Goal: Transaction & Acquisition: Purchase product/service

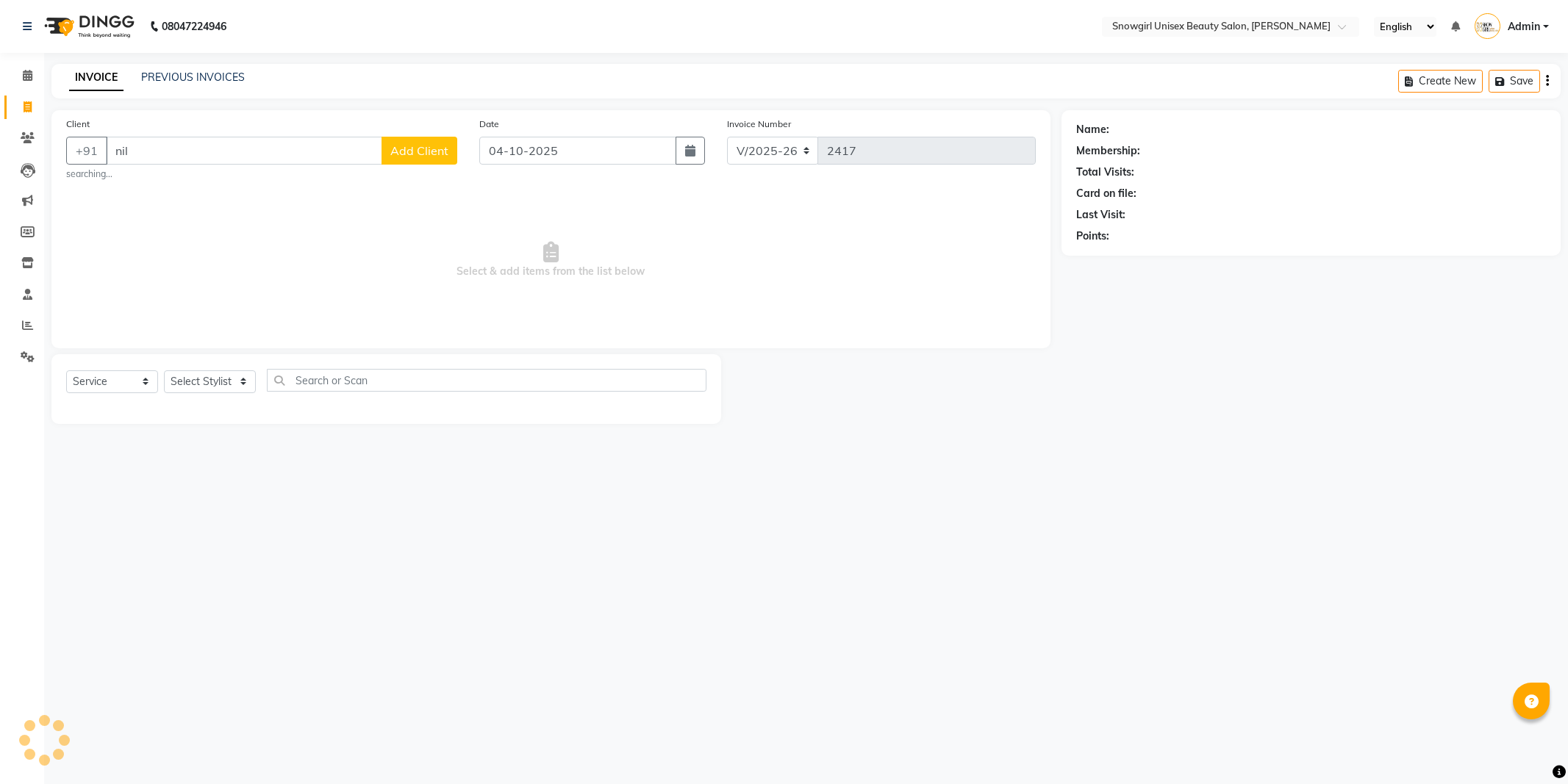
select select "5593"
select select "service"
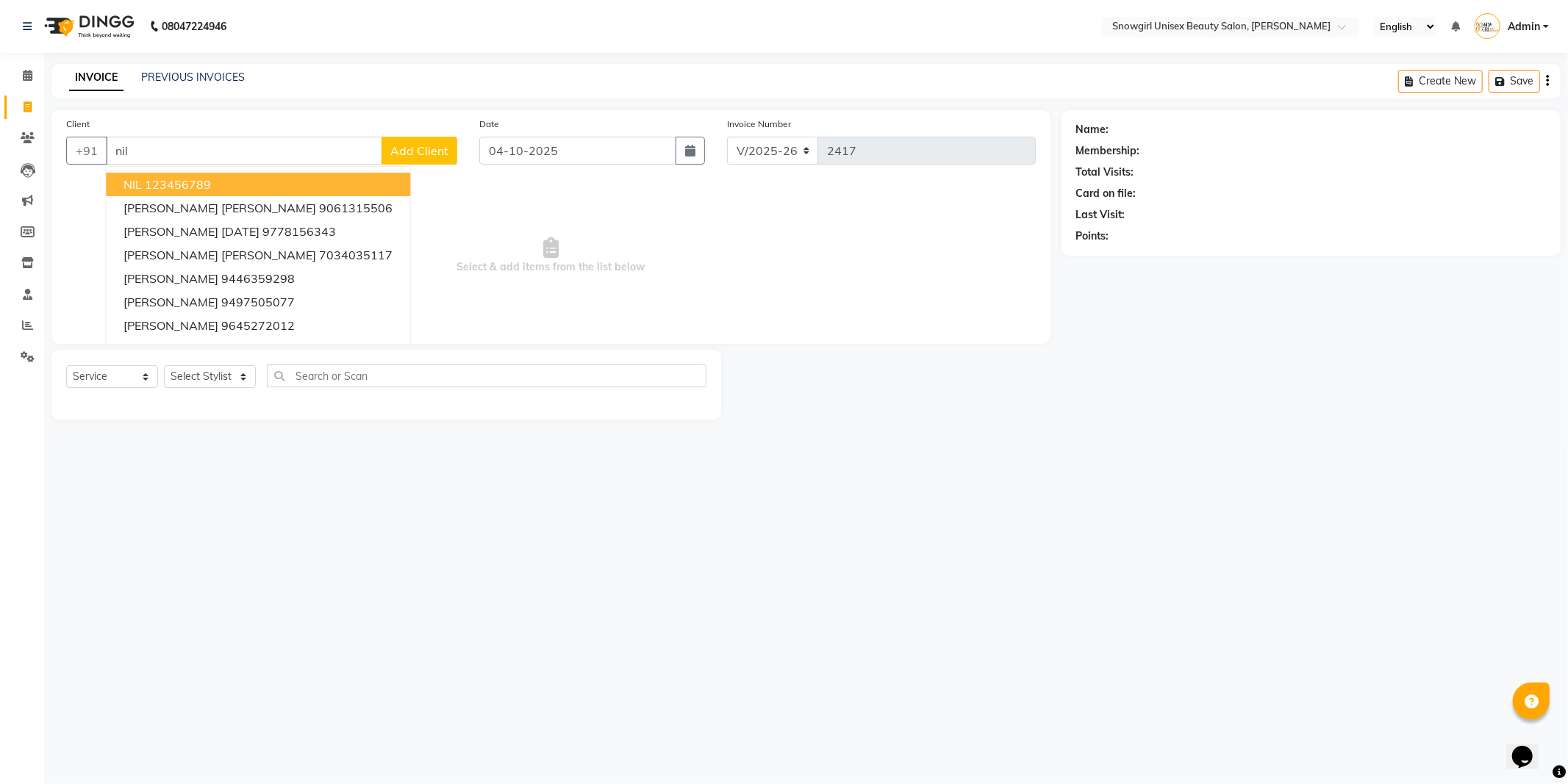
click at [166, 191] on ngb-highlight "123456789" at bounding box center [178, 184] width 66 height 15
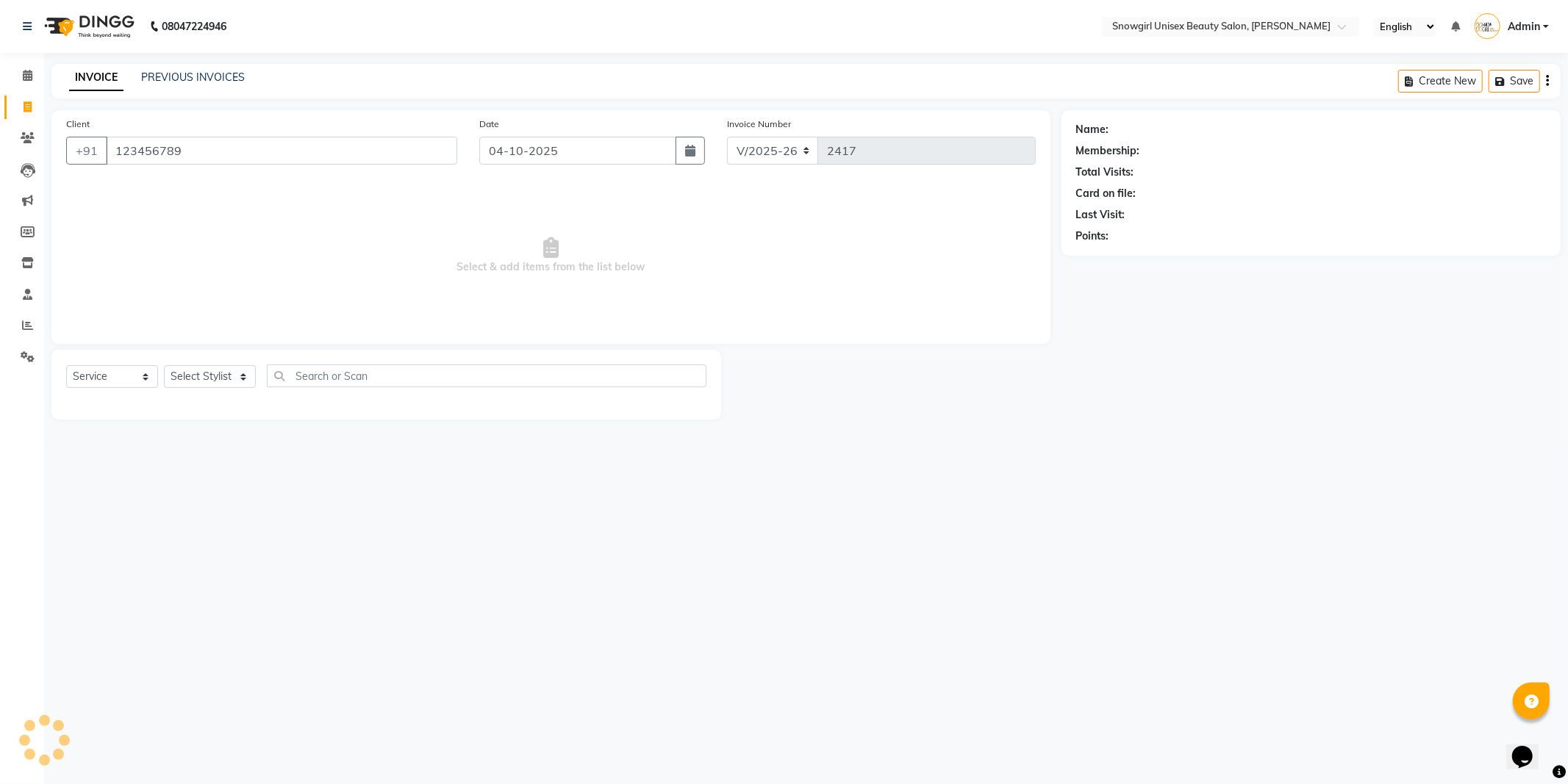
type input "123456789"
click at [151, 380] on select "Select Service Product Membership Package Voucher Prepaid Gift Card" at bounding box center [112, 376] width 92 height 23
click at [66, 366] on select "Select Service Product Membership Package Voucher Prepaid Gift Card" at bounding box center [112, 376] width 92 height 23
click at [193, 390] on div "Select Service Product Membership Package Voucher Prepaid Gift Card Select Styl…" at bounding box center [386, 382] width 640 height 35
click at [203, 384] on select "Select Stylist [PERSON_NAME] [PERSON_NAME] [PERSON_NAME] [PERSON_NAME] [PERSON_…" at bounding box center [210, 376] width 92 height 23
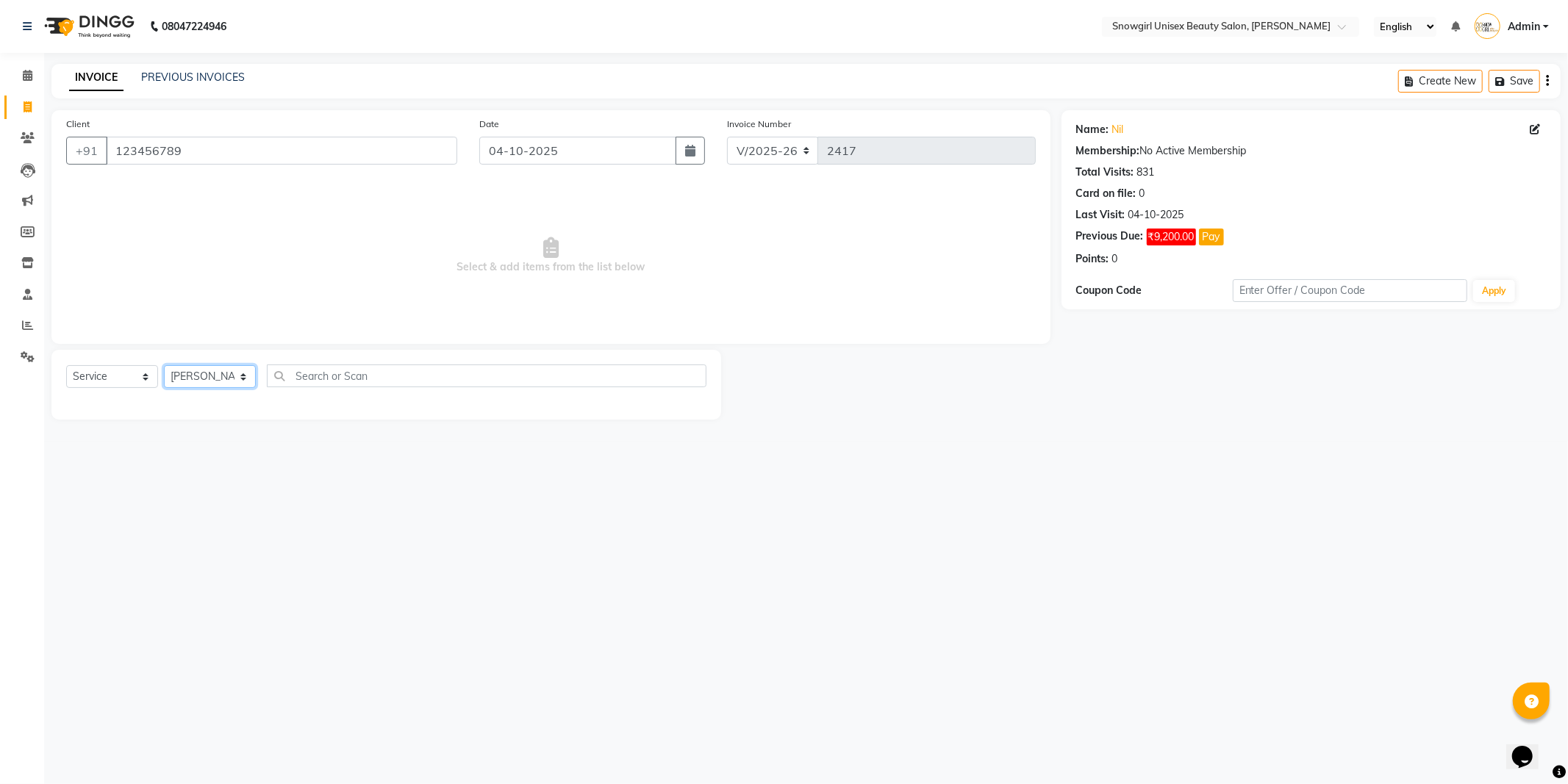
click at [164, 366] on select "Select Stylist [PERSON_NAME] [PERSON_NAME] [PERSON_NAME] [PERSON_NAME] [PERSON_…" at bounding box center [210, 376] width 92 height 23
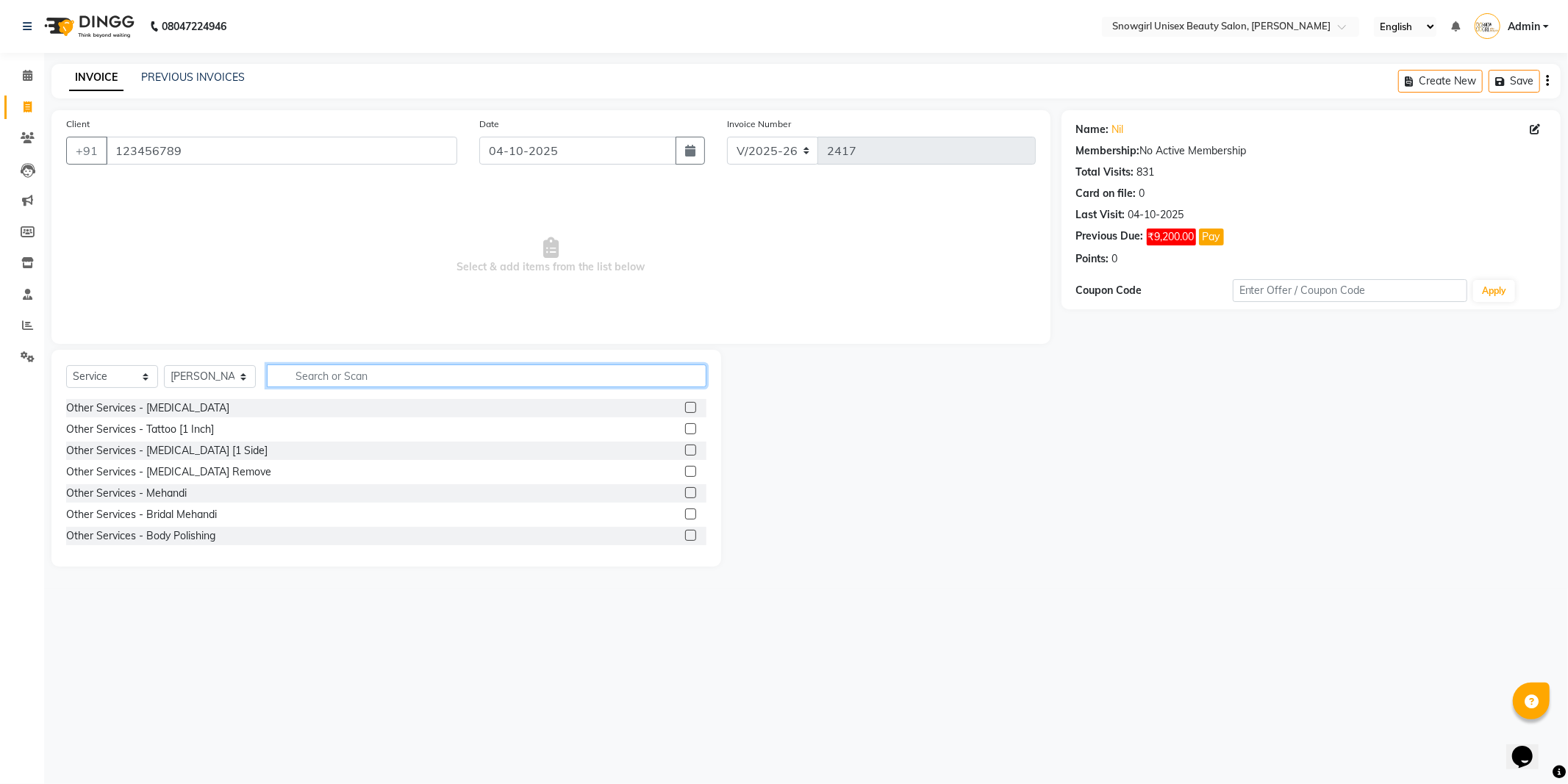
click at [357, 376] on input "text" at bounding box center [487, 376] width 440 height 23
click at [234, 370] on select "Select Stylist [PERSON_NAME] [PERSON_NAME] [PERSON_NAME] [PERSON_NAME] [PERSON_…" at bounding box center [210, 376] width 92 height 23
select select "44693"
click at [164, 366] on select "Select Stylist [PERSON_NAME] [PERSON_NAME] [PERSON_NAME] [PERSON_NAME] [PERSON_…" at bounding box center [210, 376] width 92 height 23
click at [345, 377] on input "text" at bounding box center [487, 376] width 440 height 23
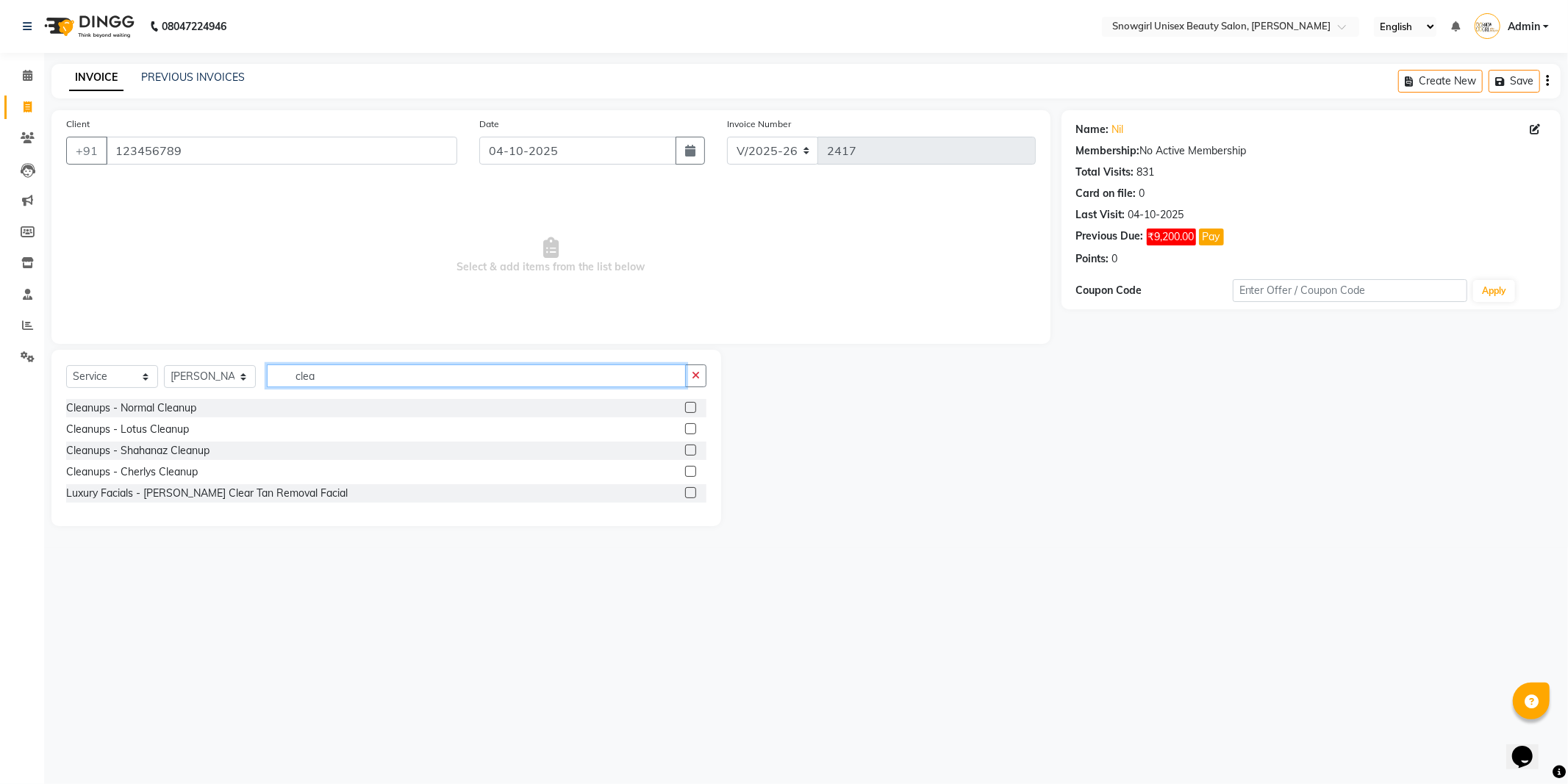
type input "clea"
click at [687, 406] on label at bounding box center [691, 407] width 11 height 11
click at [687, 406] on input "checkbox" at bounding box center [690, 408] width 9 height 9
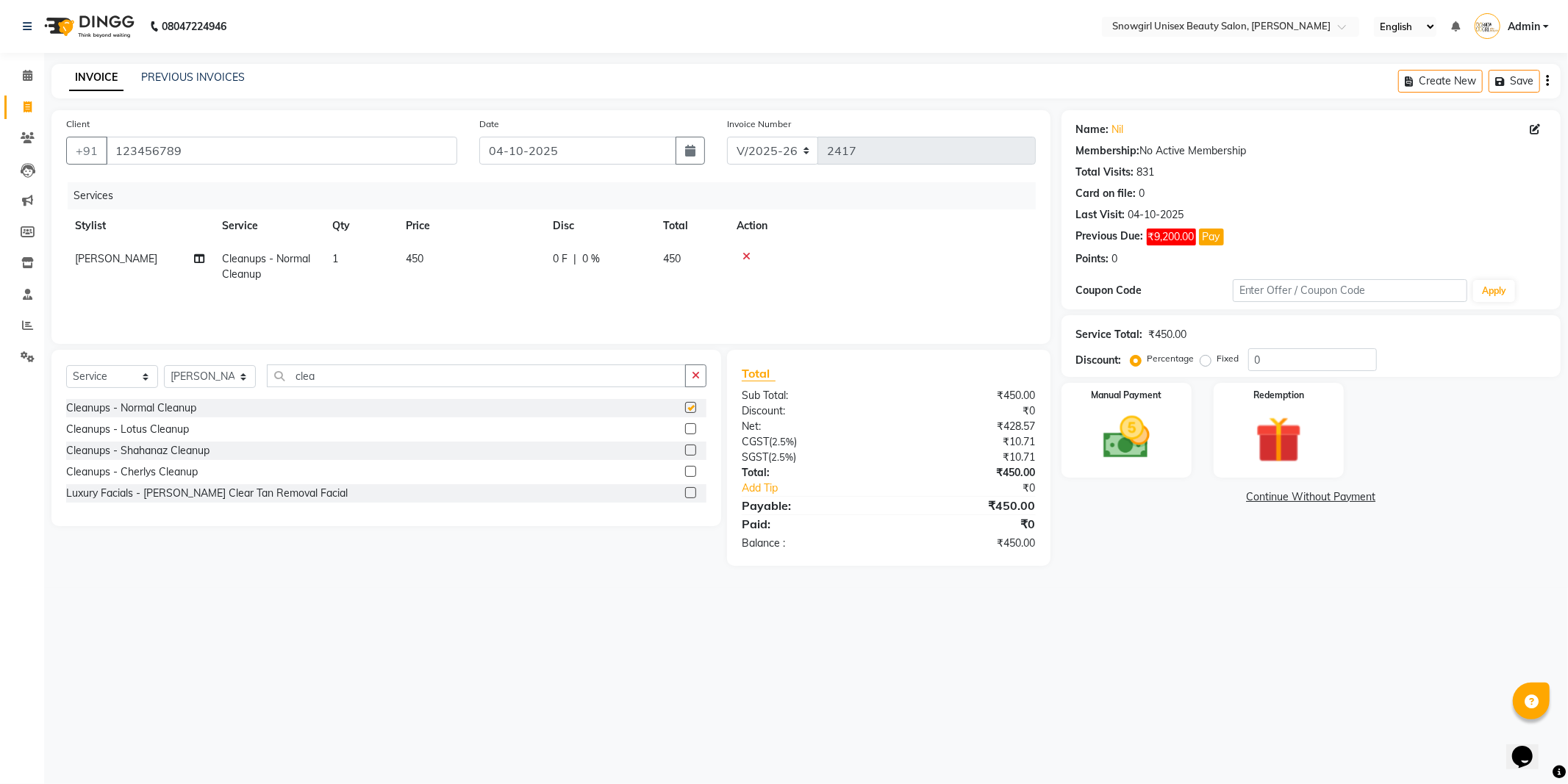
checkbox input "false"
click at [418, 255] on span "450" at bounding box center [415, 258] width 17 height 13
select select "44693"
click at [501, 255] on input "450" at bounding box center [539, 262] width 129 height 23
type input "4"
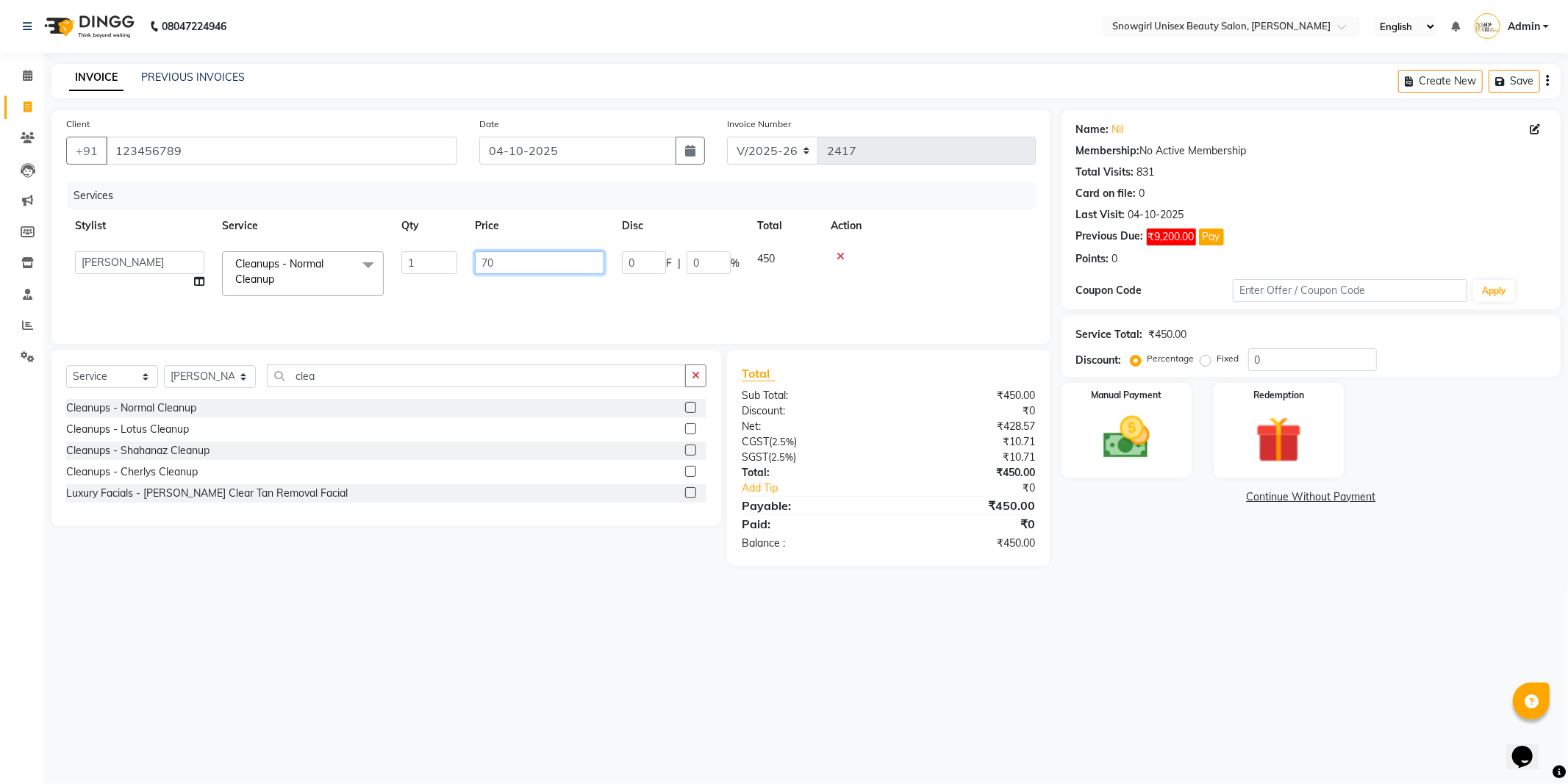
type input "700"
click at [904, 276] on td at bounding box center [929, 273] width 214 height 62
click at [1154, 452] on img at bounding box center [1127, 437] width 79 height 56
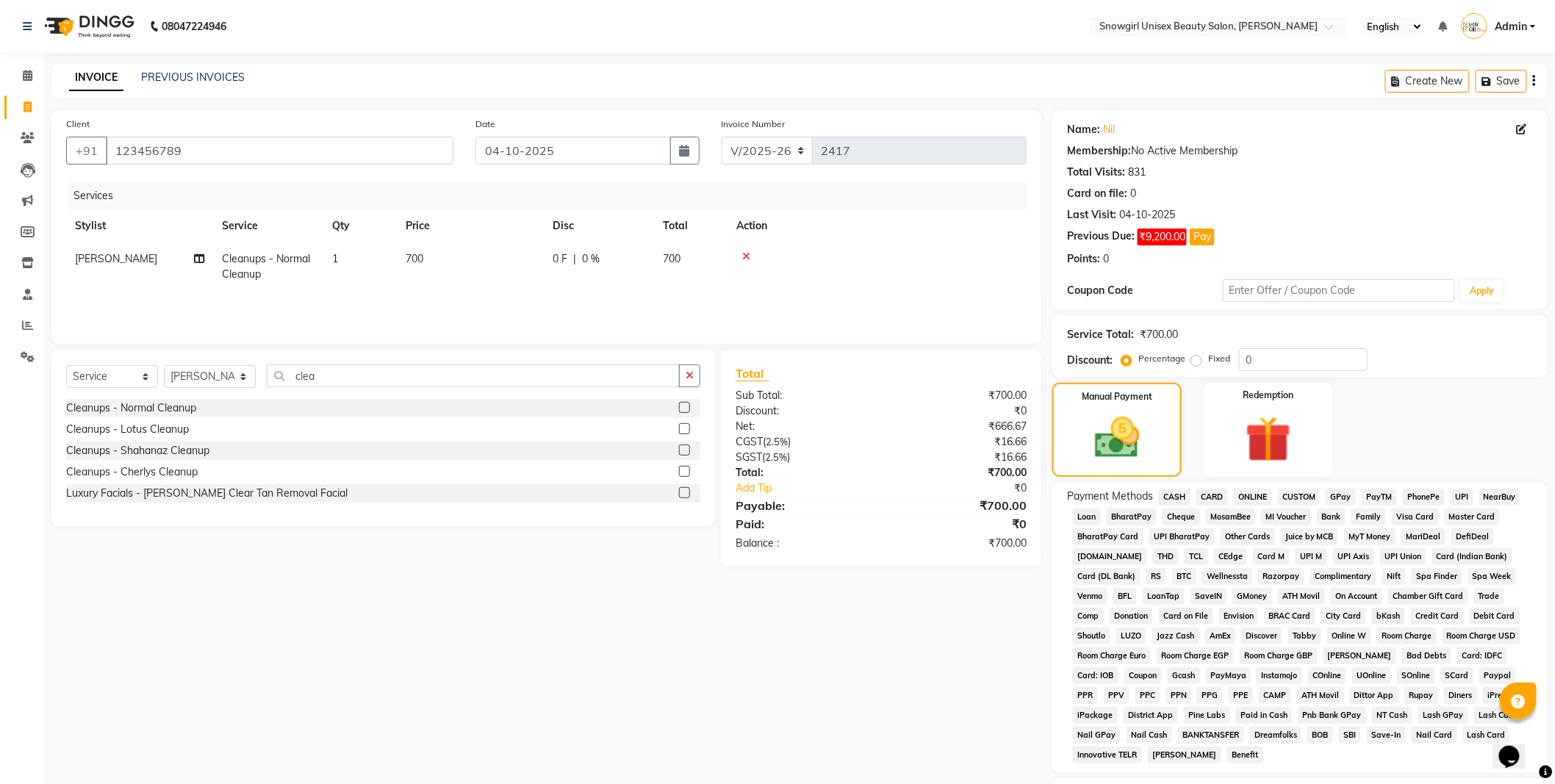
click at [1343, 497] on span "GPay" at bounding box center [1341, 496] width 30 height 17
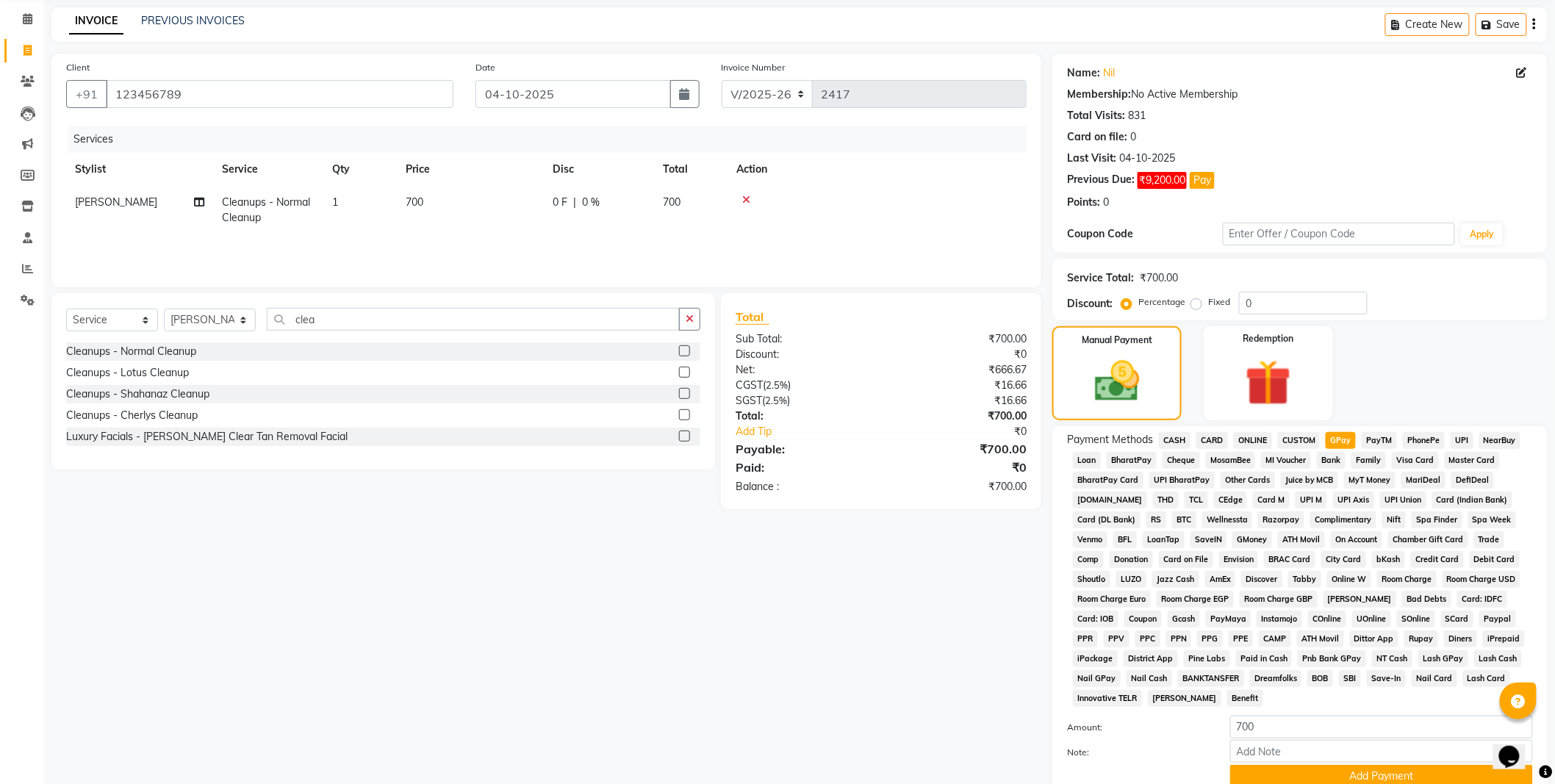
scroll to position [163, 0]
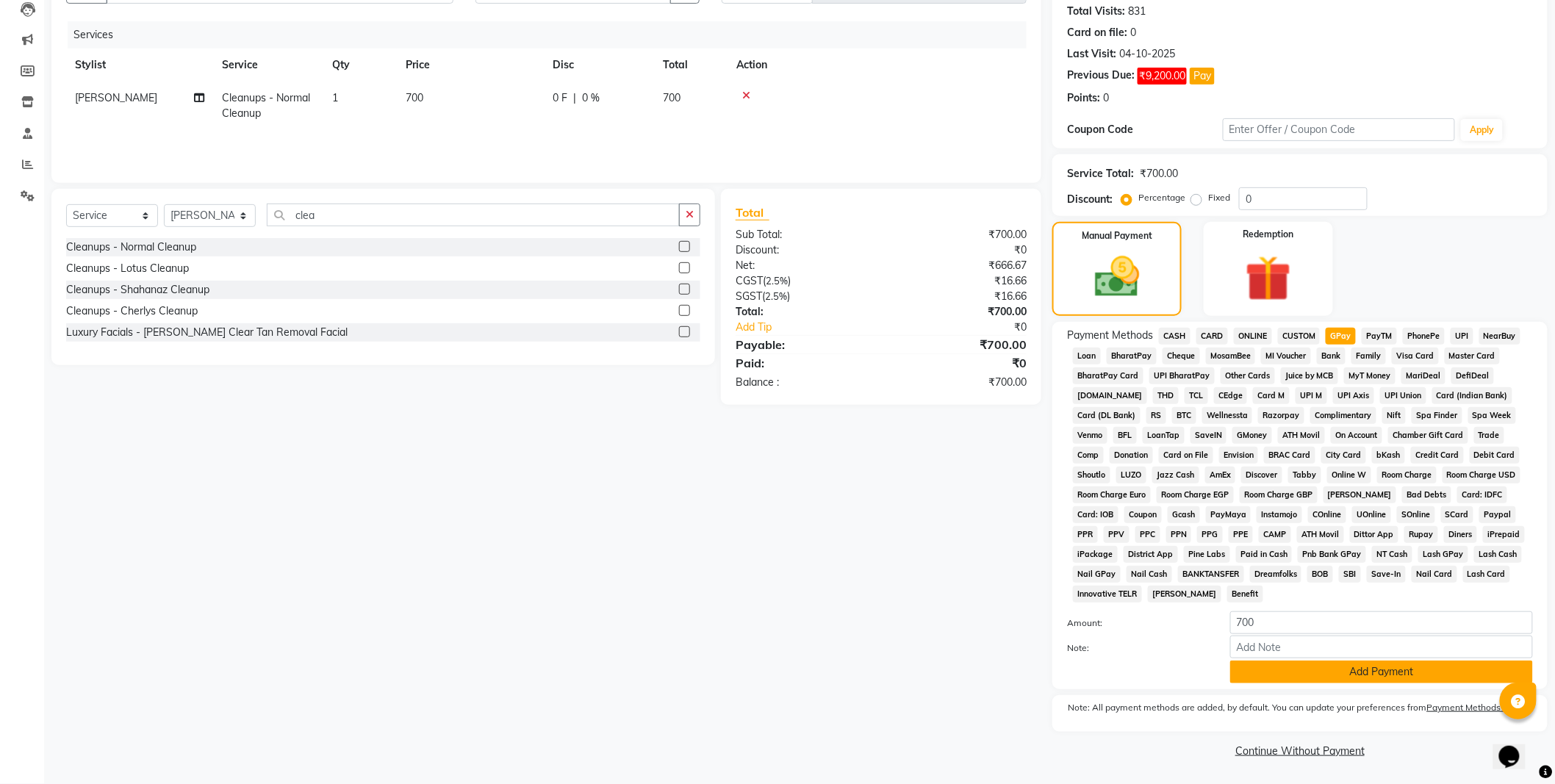
click at [1383, 667] on button "Add Payment" at bounding box center [1382, 671] width 303 height 23
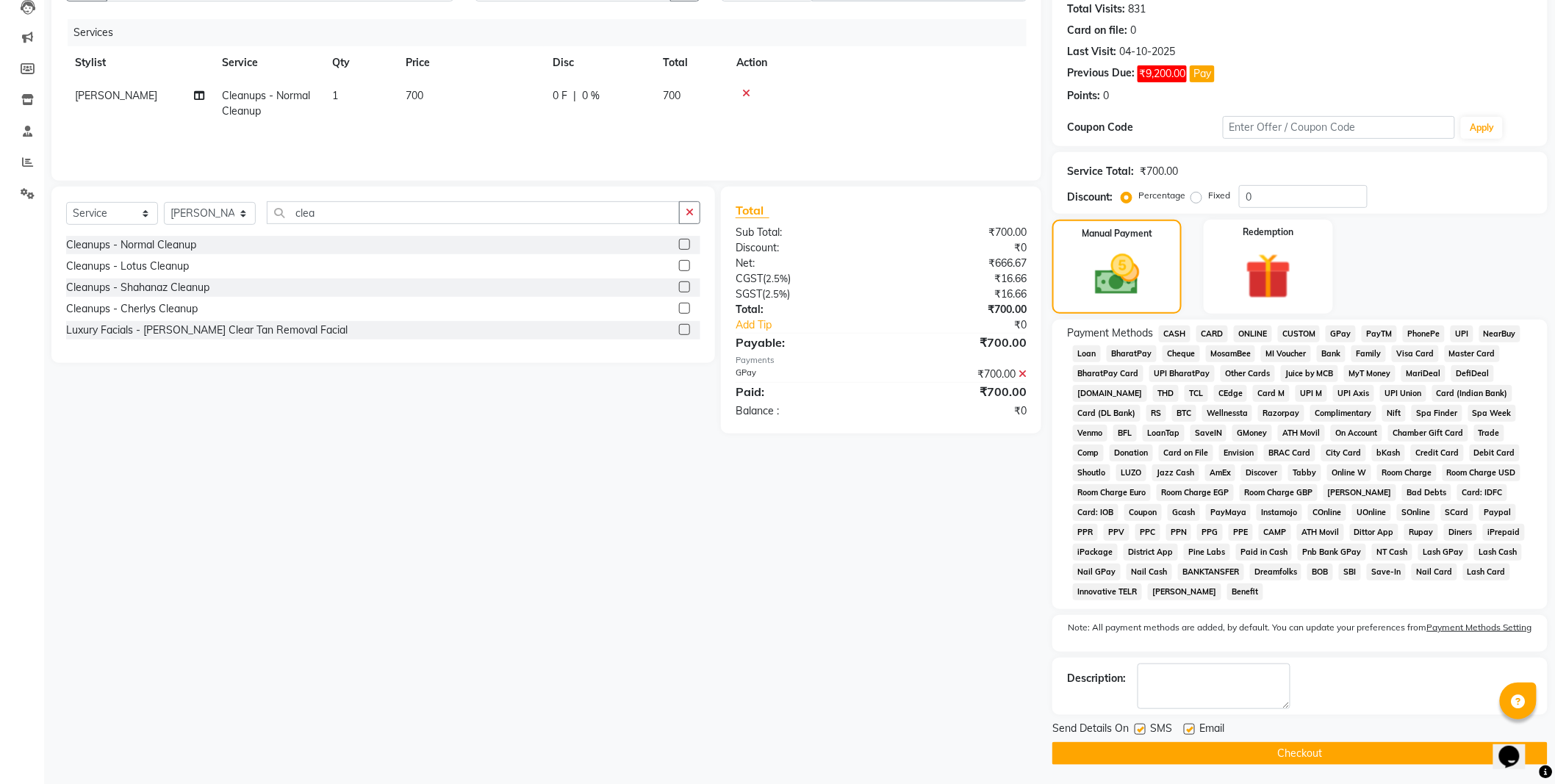
click at [1145, 731] on label at bounding box center [1140, 730] width 11 height 11
click at [1144, 731] on input "checkbox" at bounding box center [1140, 730] width 9 height 9
click at [1145, 731] on label at bounding box center [1140, 730] width 11 height 11
click at [1144, 731] on input "checkbox" at bounding box center [1140, 730] width 9 height 9
checkbox input "true"
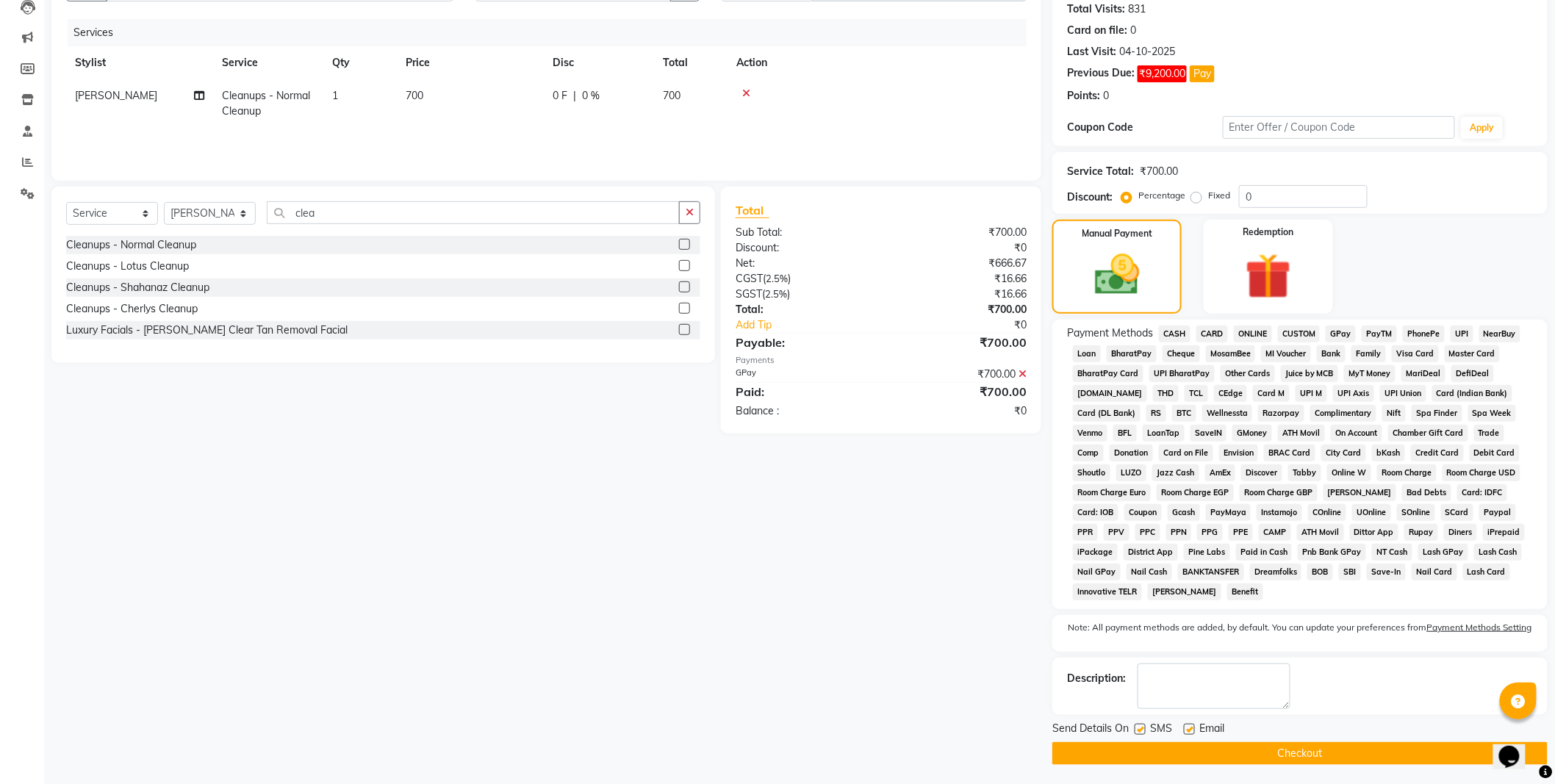
click at [1162, 752] on button "Checkout" at bounding box center [1300, 753] width 496 height 23
